Goal: Information Seeking & Learning: Learn about a topic

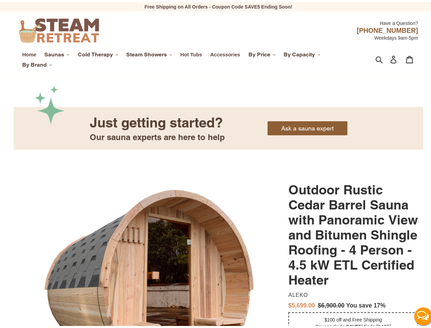
click at [57, 53] on span "Saunas" at bounding box center [54, 52] width 20 height 7
click at [98, 53] on span "Cold Therapy" at bounding box center [95, 52] width 35 height 7
click at [150, 53] on span "Steam Showers" at bounding box center [146, 52] width 41 height 7
click at [263, 53] on span "By Price" at bounding box center [260, 52] width 22 height 7
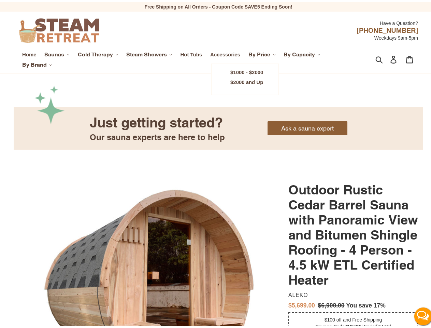
click at [303, 53] on span "By Capacity" at bounding box center [299, 52] width 31 height 7
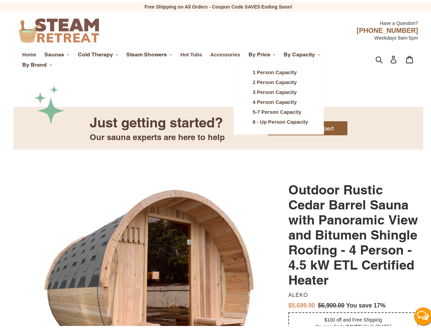
click at [37, 63] on span "By Brand" at bounding box center [34, 62] width 25 height 7
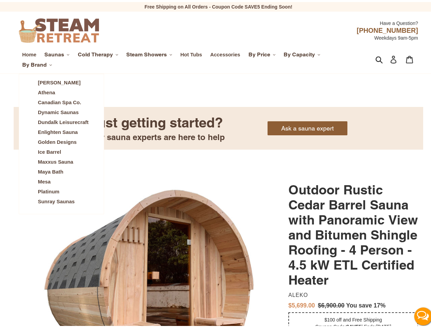
click at [376, 58] on icon "button" at bounding box center [380, 58] width 8 height 8
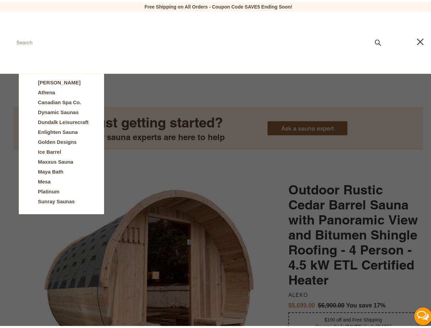
click at [417, 314] on button "Live Chat" at bounding box center [423, 313] width 27 height 27
